Goal: Find specific page/section: Find specific page/section

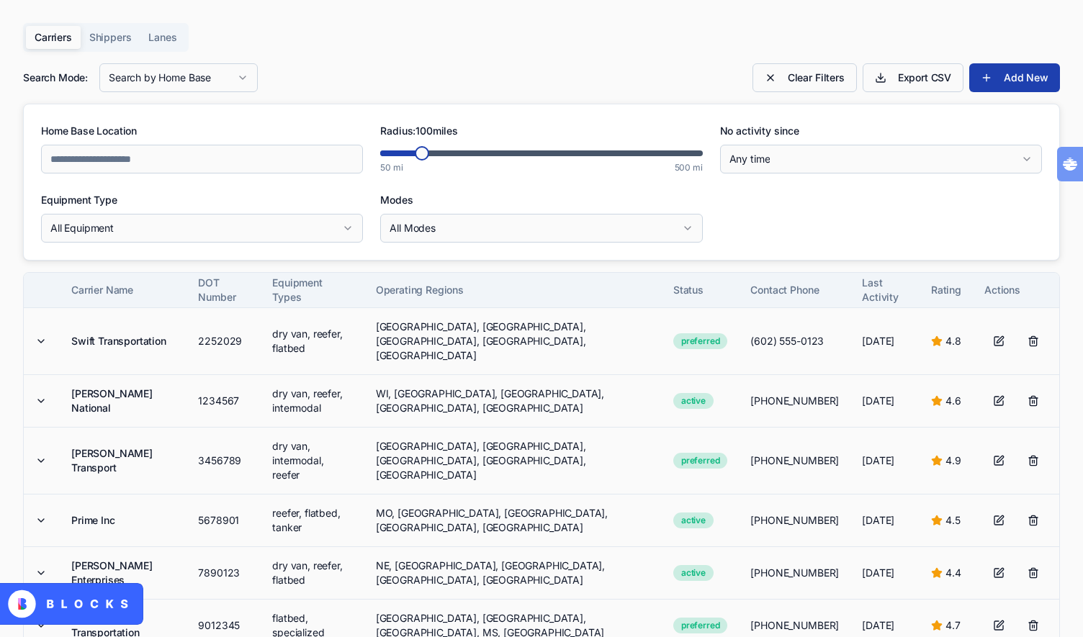
click at [550, 27] on div "Carriers Shippers Lanes Search Mode: Search by Home Base Clear Filters Export C…" at bounding box center [541, 443] width 1037 height 840
